Goal: Transaction & Acquisition: Purchase product/service

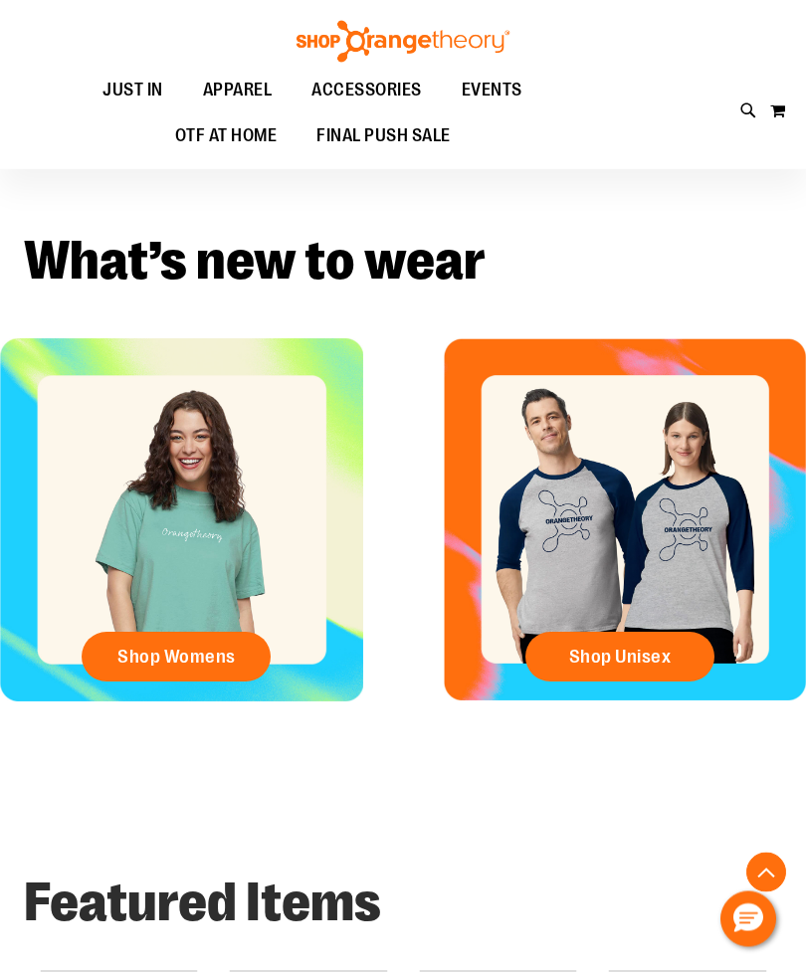
scroll to position [337, 0]
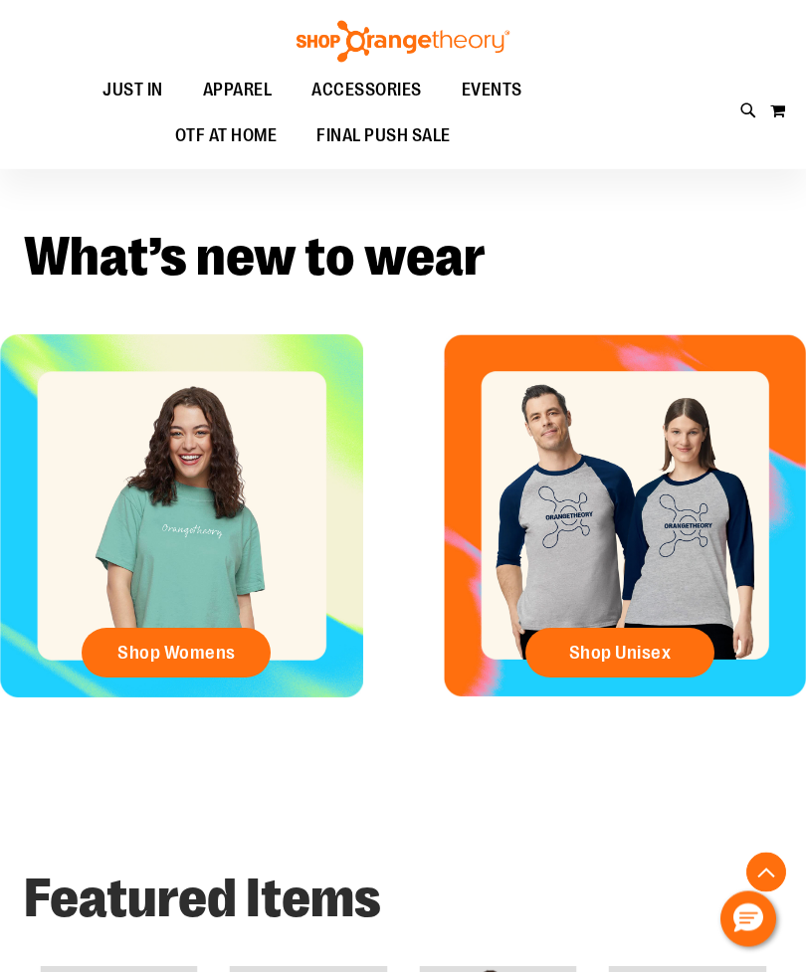
click at [145, 658] on span "Shop Womens" at bounding box center [176, 654] width 118 height 22
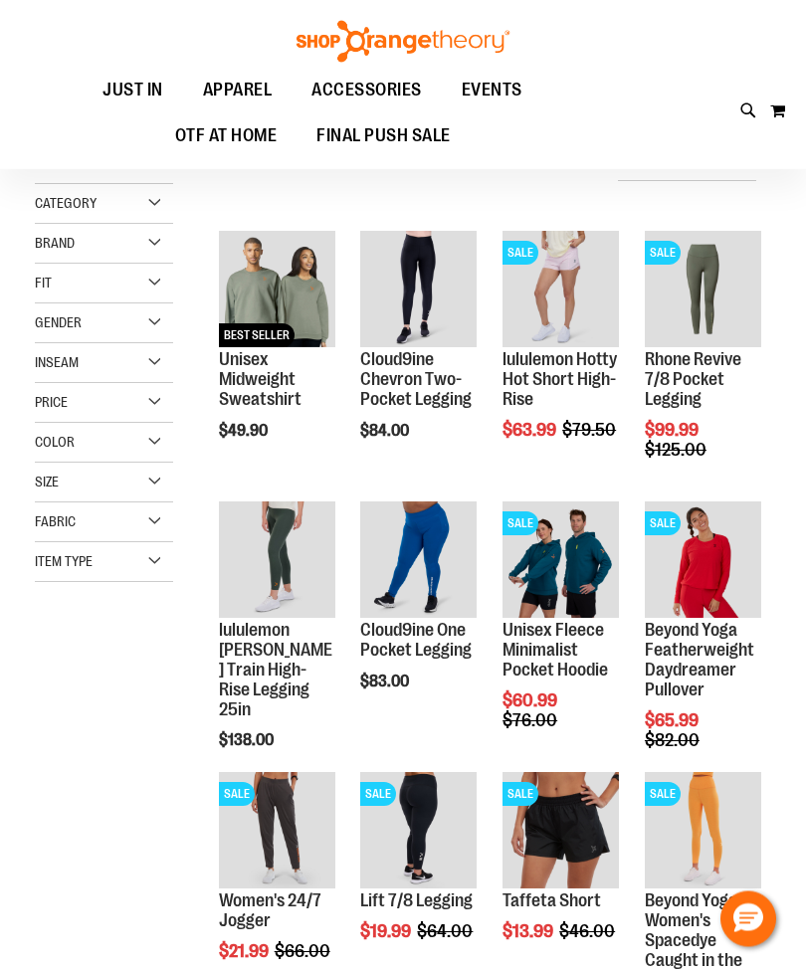
scroll to position [242, 0]
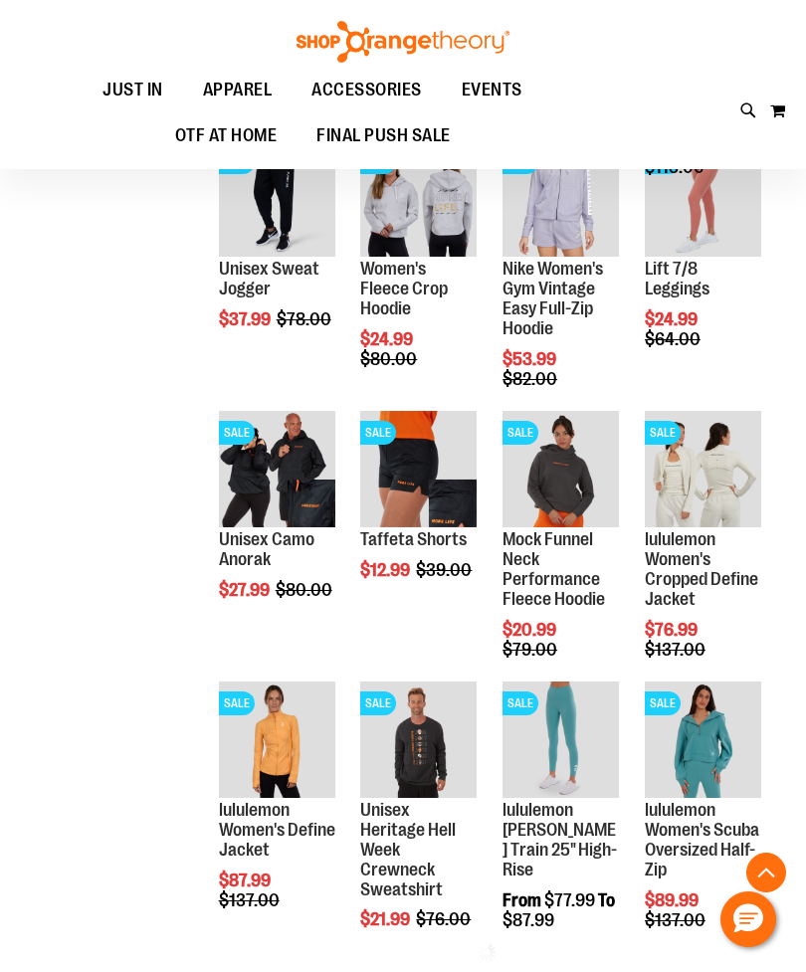
scroll to position [1431, 0]
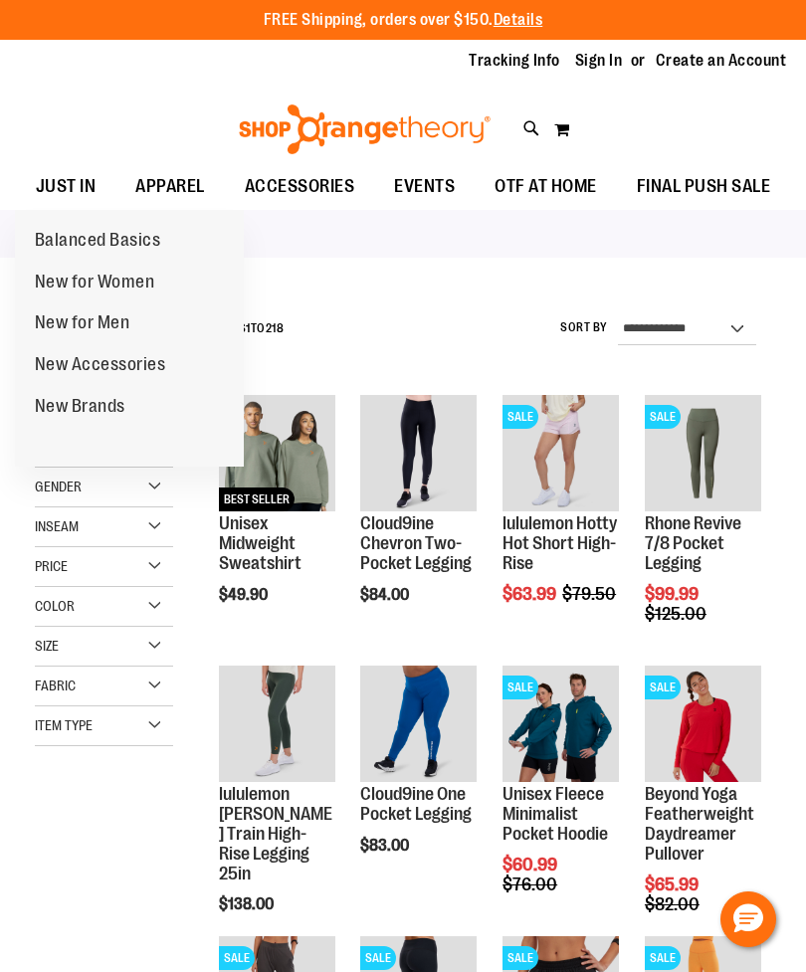
click at [62, 183] on span "JUST IN" at bounding box center [66, 186] width 61 height 45
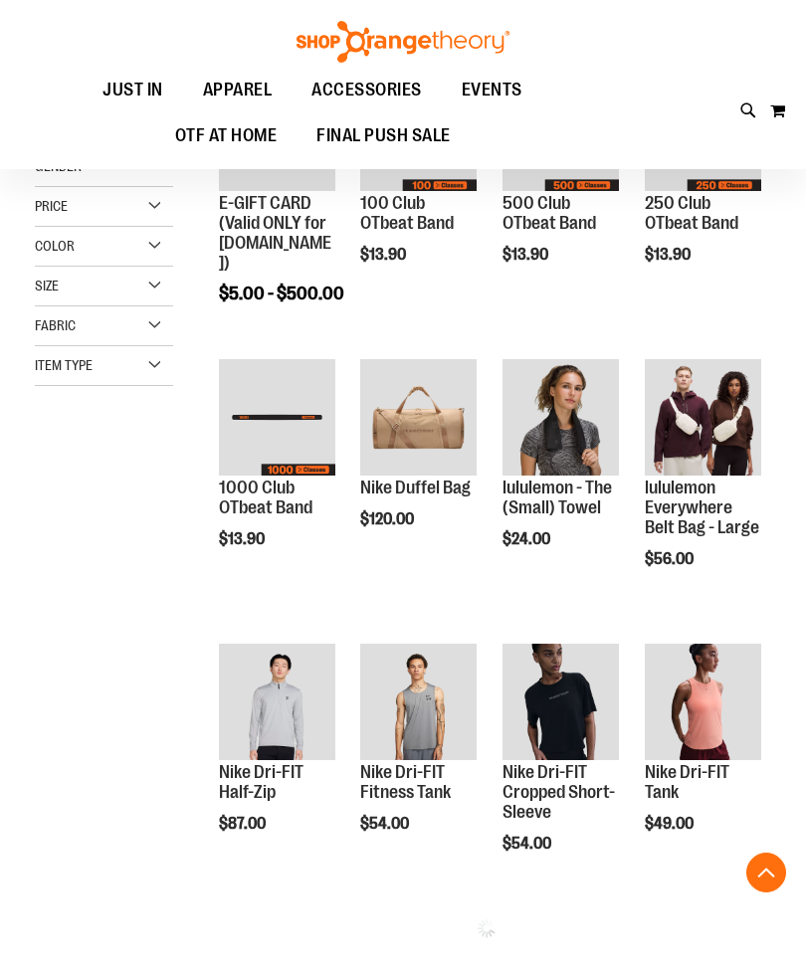
scroll to position [399, 0]
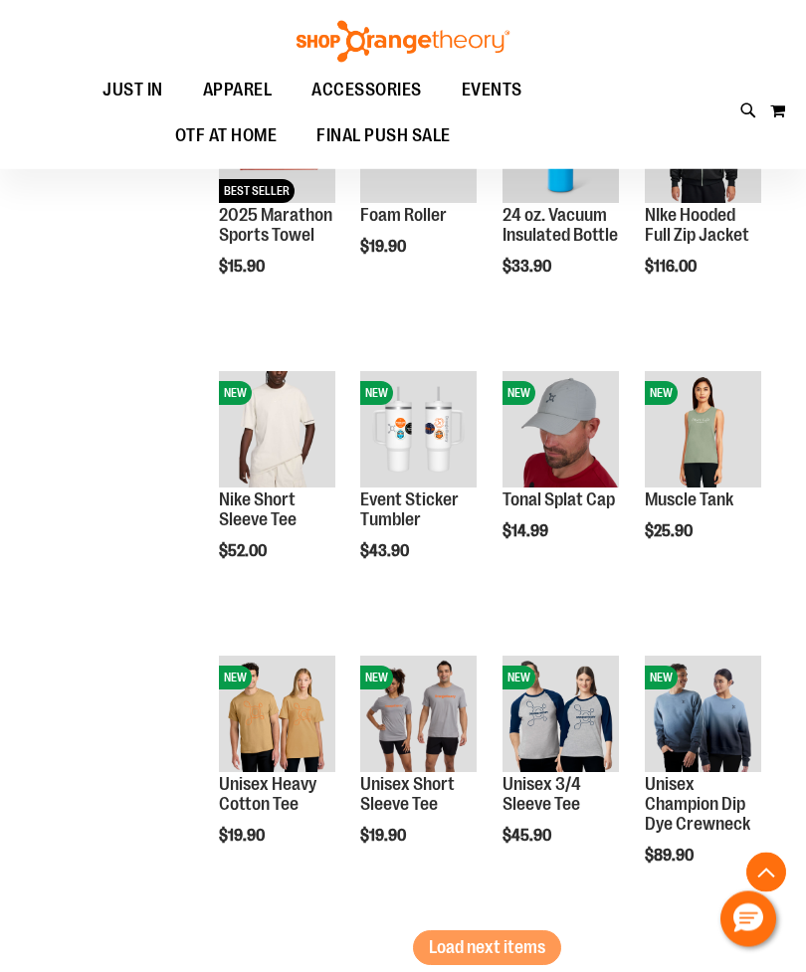
scroll to position [1806, 0]
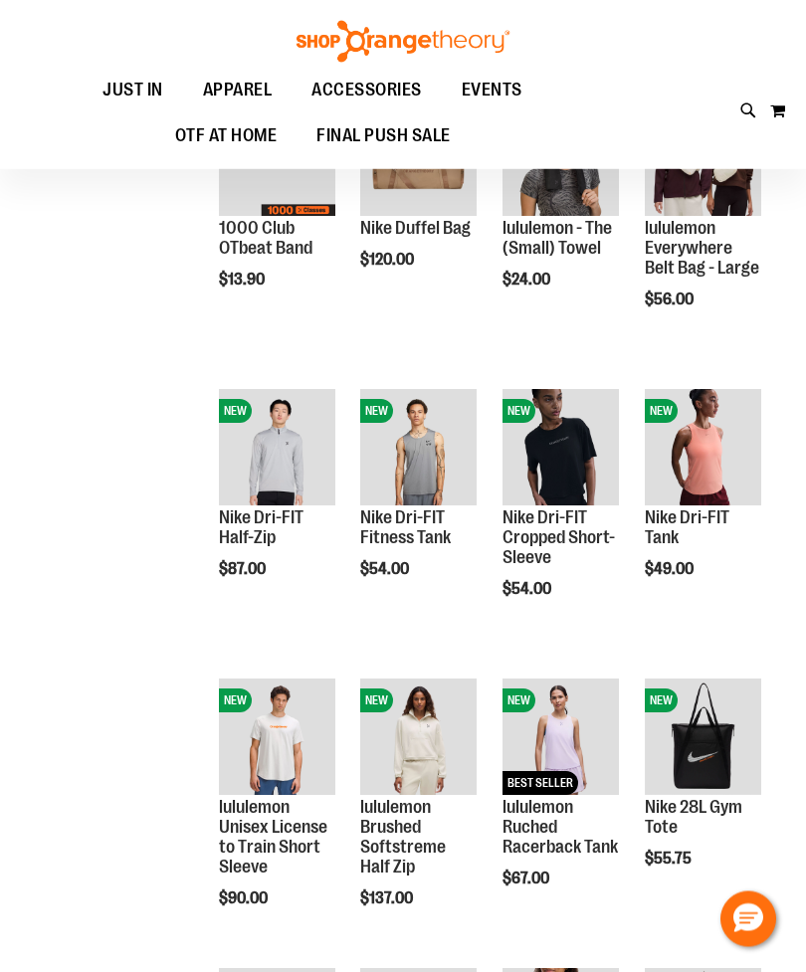
scroll to position [223, 0]
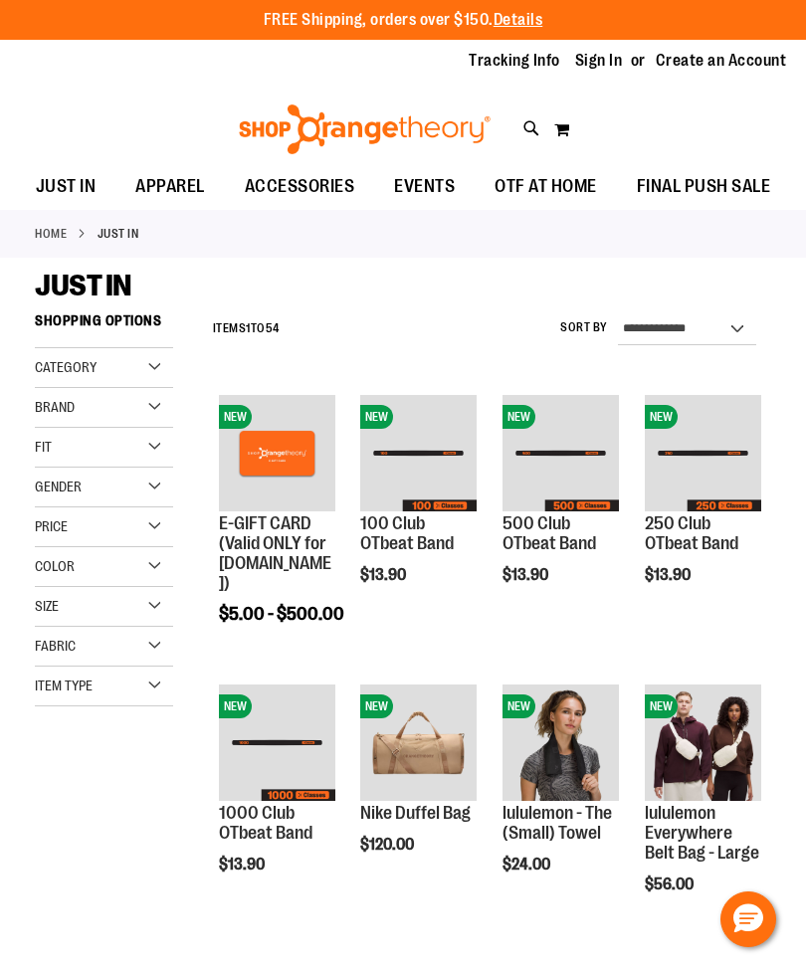
click at [60, 386] on div "Category" at bounding box center [104, 368] width 138 height 40
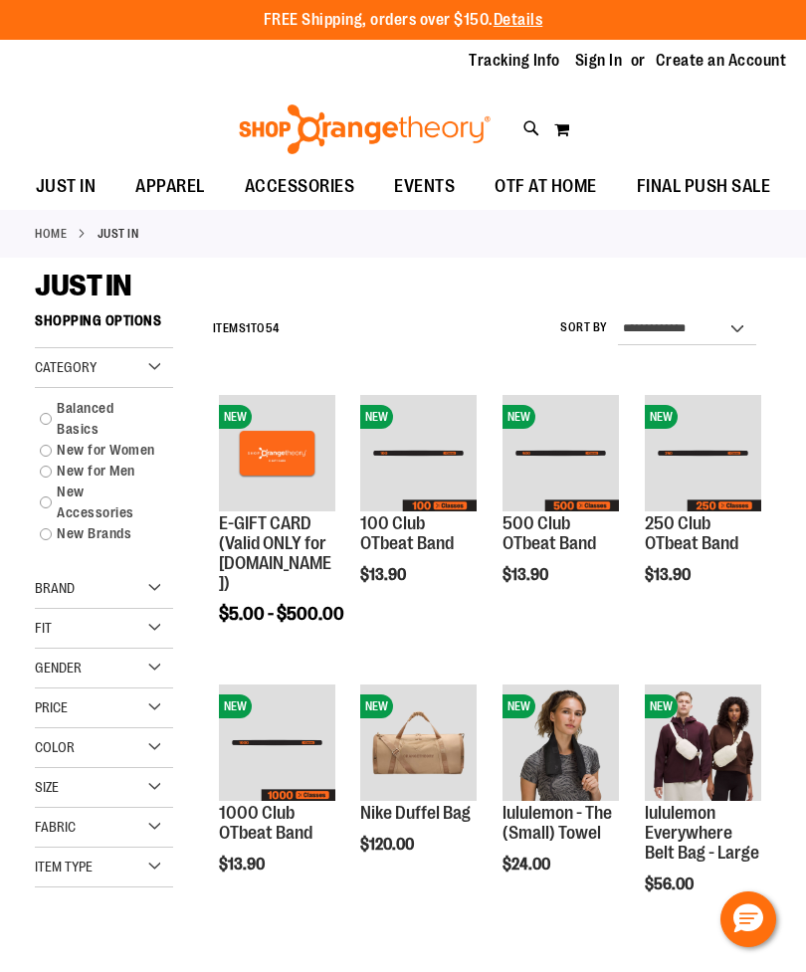
click at [162, 866] on div "Item Type" at bounding box center [104, 868] width 138 height 40
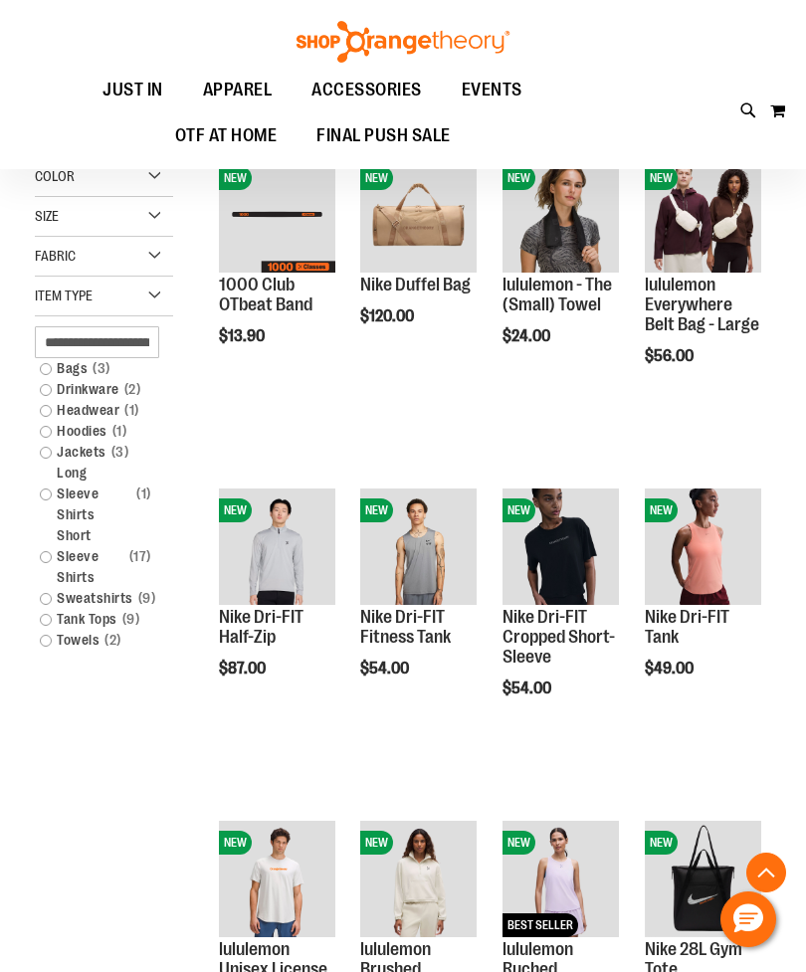
click at [45, 588] on link "Sweatshirts 9 items" at bounding box center [96, 598] width 133 height 21
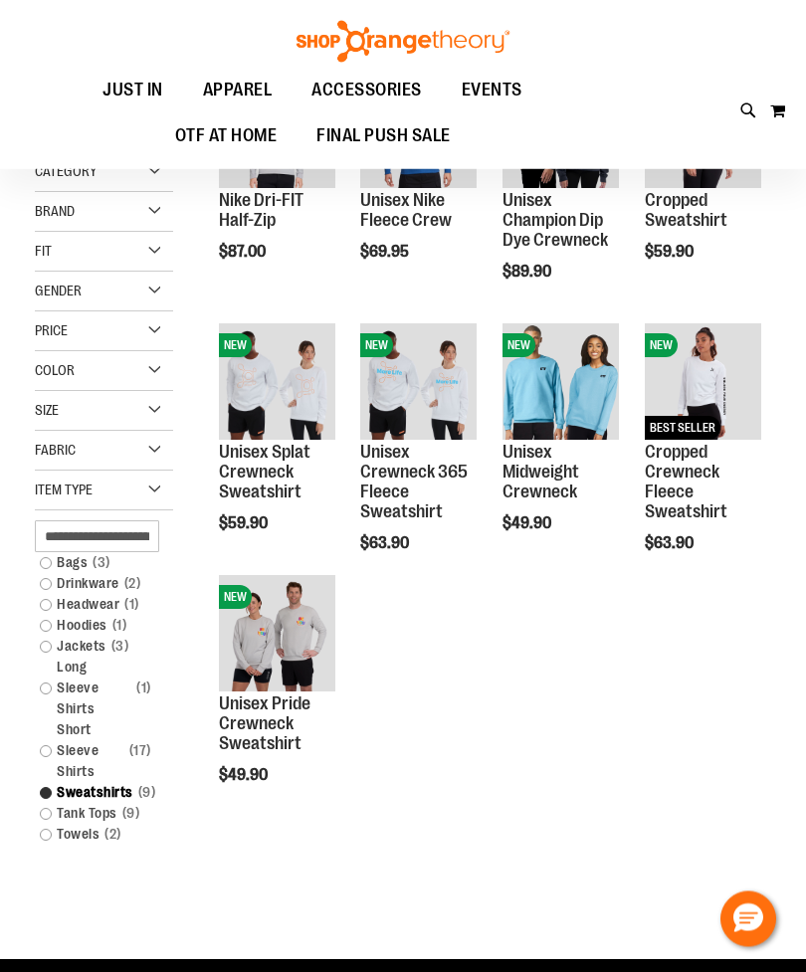
scroll to position [113, 0]
click at [587, 366] on img "product" at bounding box center [561, 381] width 116 height 116
